Goal: Answer question/provide support: Share knowledge or assist other users

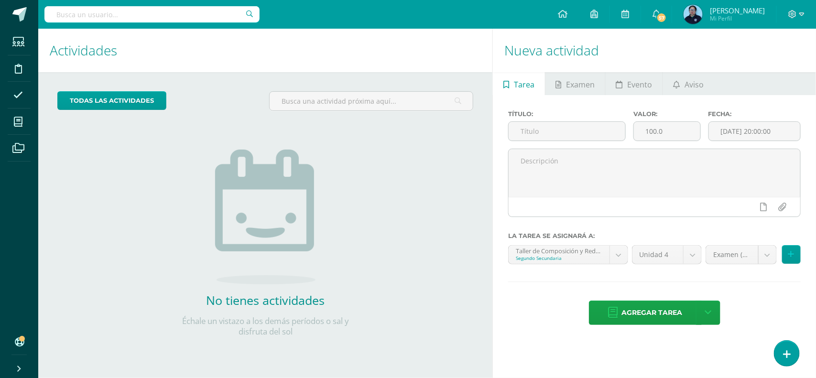
click at [279, 244] on img at bounding box center [265, 217] width 100 height 135
drag, startPoint x: 0, startPoint y: 0, endPoint x: 448, endPoint y: 267, distance: 521.2
click at [448, 267] on div "todas las Actividades No tienes actividades Échale un vistazo a los demás perío…" at bounding box center [265, 220] width 454 height 296
click at [794, 356] on link at bounding box center [786, 354] width 27 height 28
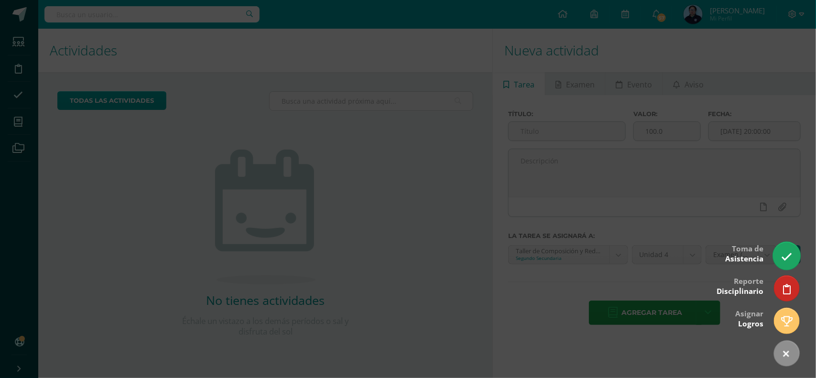
click at [793, 264] on link at bounding box center [786, 256] width 27 height 28
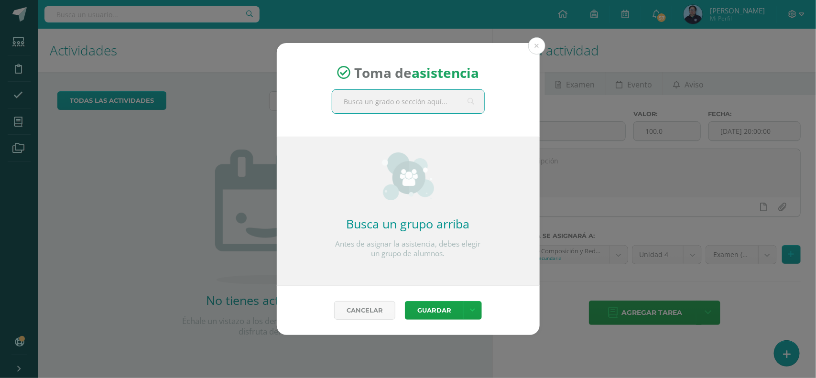
click at [438, 104] on input "text" at bounding box center [408, 101] width 152 height 23
type input "TERCERO B"
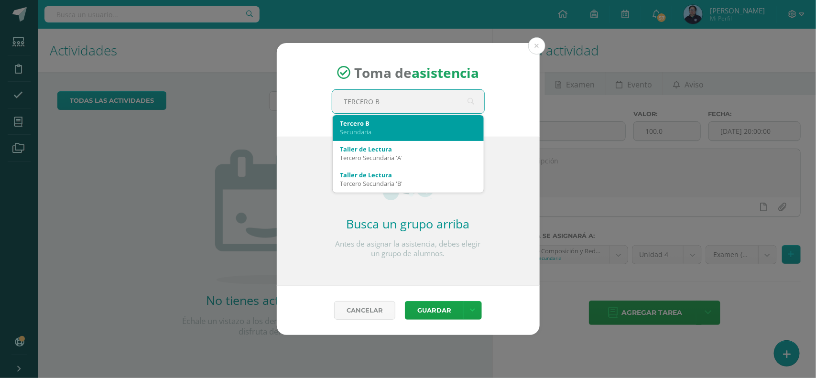
click at [385, 123] on div "Tercero B" at bounding box center [409, 123] width 136 height 9
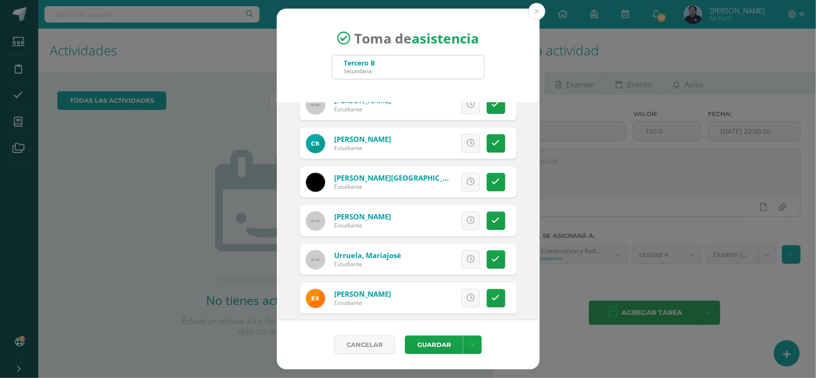
scroll to position [840, 0]
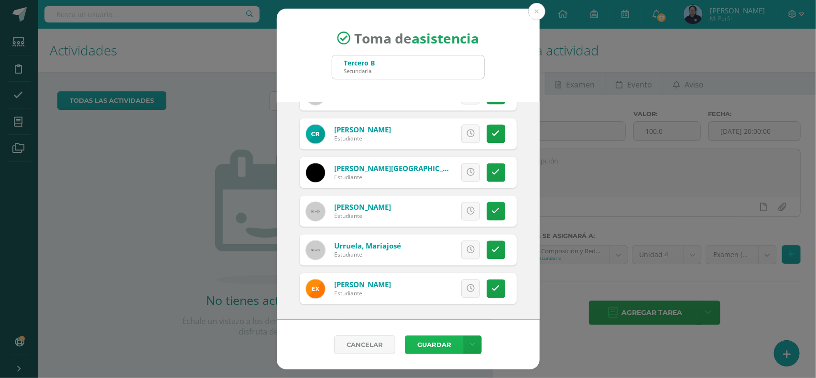
click at [443, 344] on button "Guardar" at bounding box center [434, 345] width 58 height 19
